Goal: Task Accomplishment & Management: Complete application form

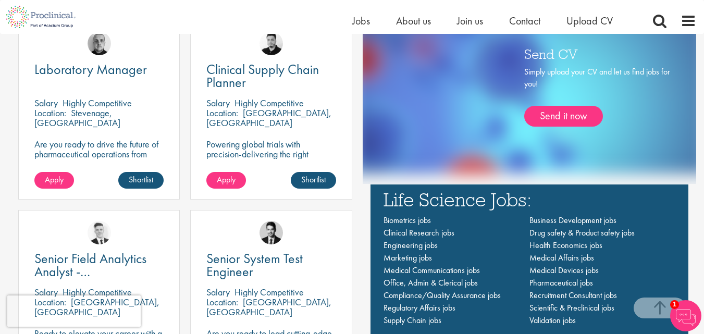
scroll to position [625, 0]
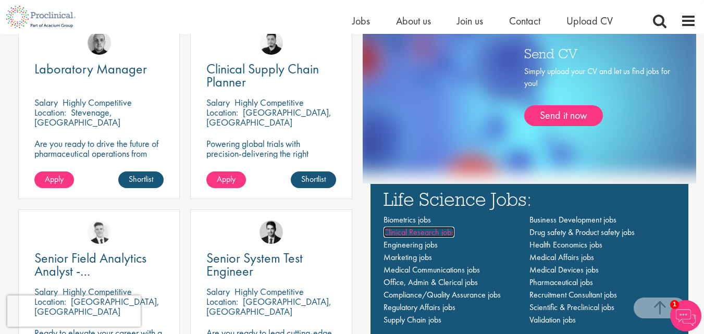
click at [420, 231] on span "Clinical Research jobs" at bounding box center [418, 232] width 71 height 11
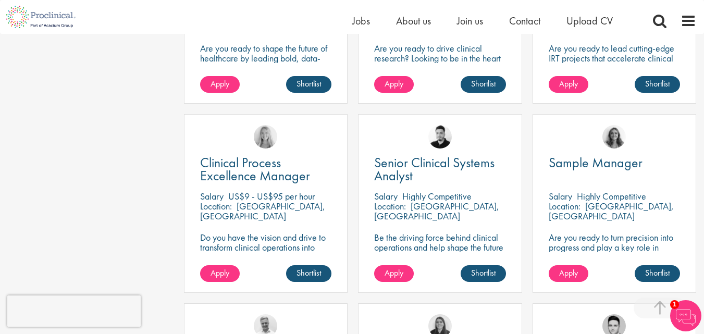
scroll to position [833, 0]
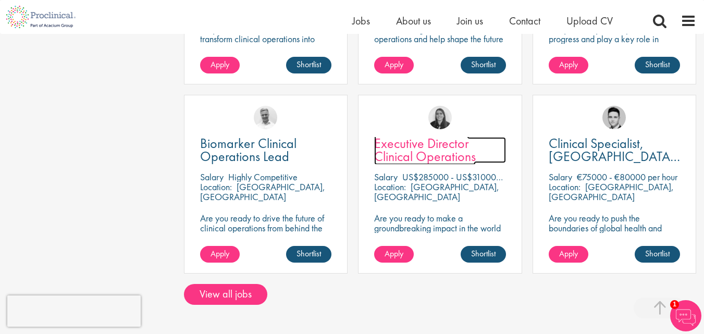
click at [460, 144] on span "Executive Director Clinical Operations" at bounding box center [425, 149] width 102 height 31
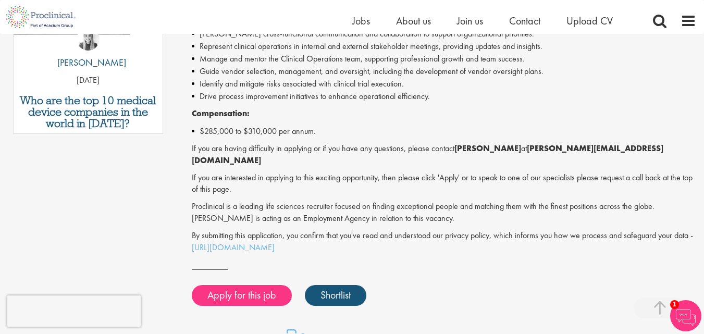
scroll to position [625, 0]
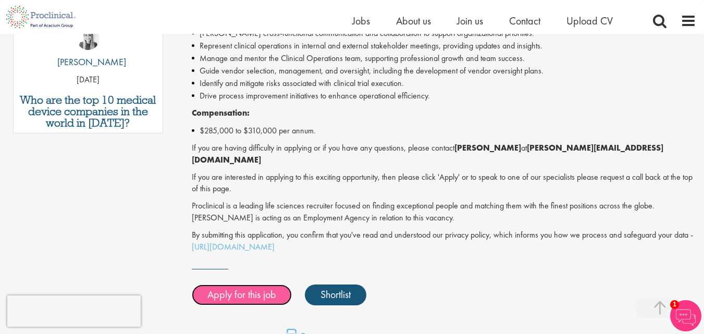
click at [258, 284] on link "Apply for this job" at bounding box center [242, 294] width 100 height 21
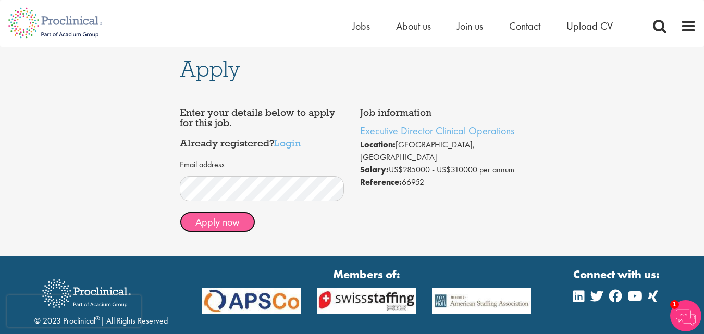
click at [239, 227] on button "Apply now" at bounding box center [218, 221] width 76 height 21
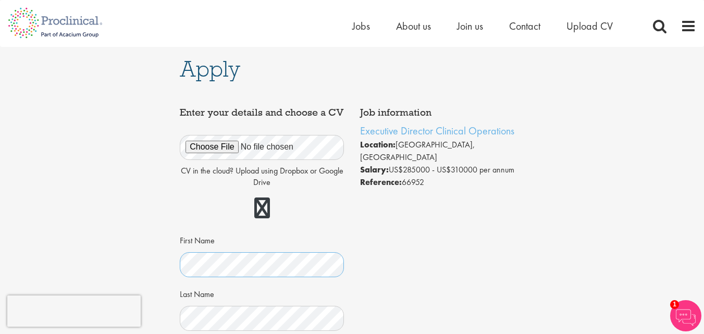
scroll to position [208, 0]
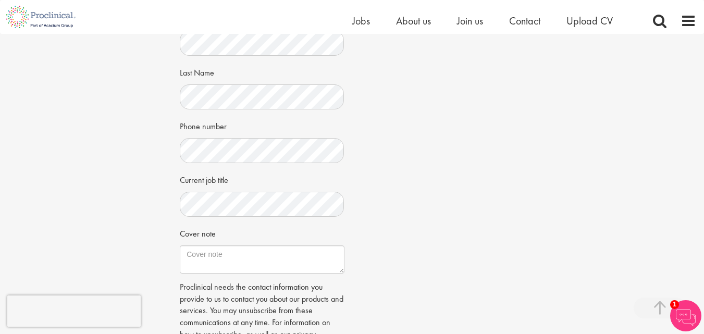
click at [316, 254] on div "Cover note" at bounding box center [262, 248] width 164 height 49
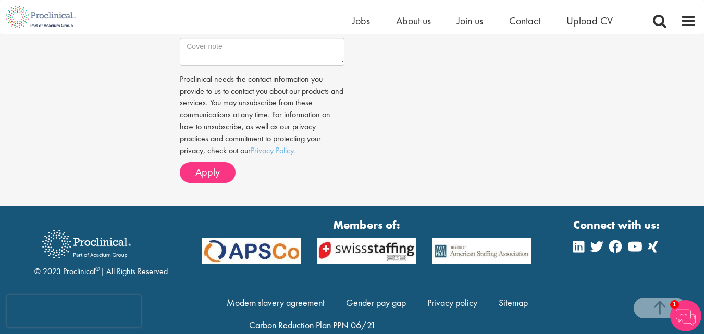
scroll to position [417, 0]
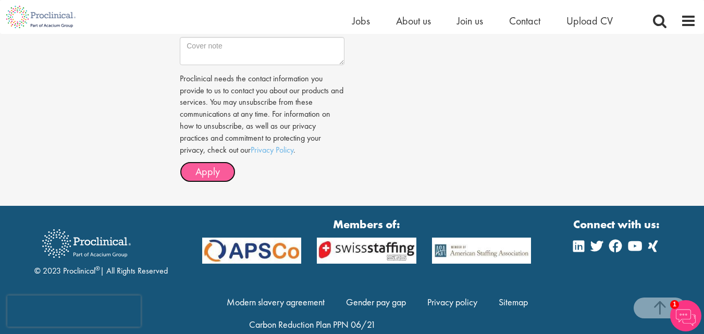
click at [211, 178] on span "Apply" at bounding box center [207, 172] width 24 height 14
